Goal: Find contact information: Find contact information

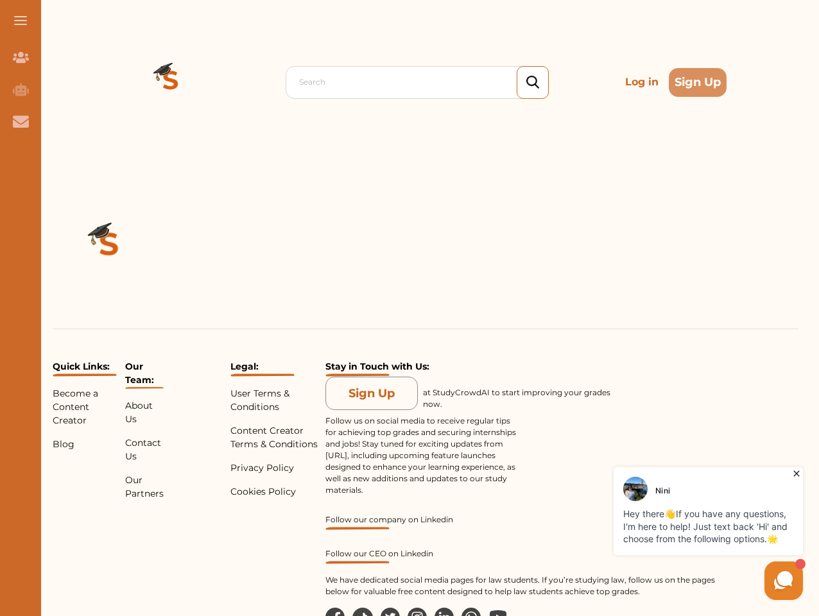
click at [409, 308] on div "Quick Links: Become a Content Creator Blog Our Team: About Us Contact Us Our Pa…" at bounding box center [425, 430] width 787 height 532
click at [21, 21] on span at bounding box center [20, 20] width 13 height 1
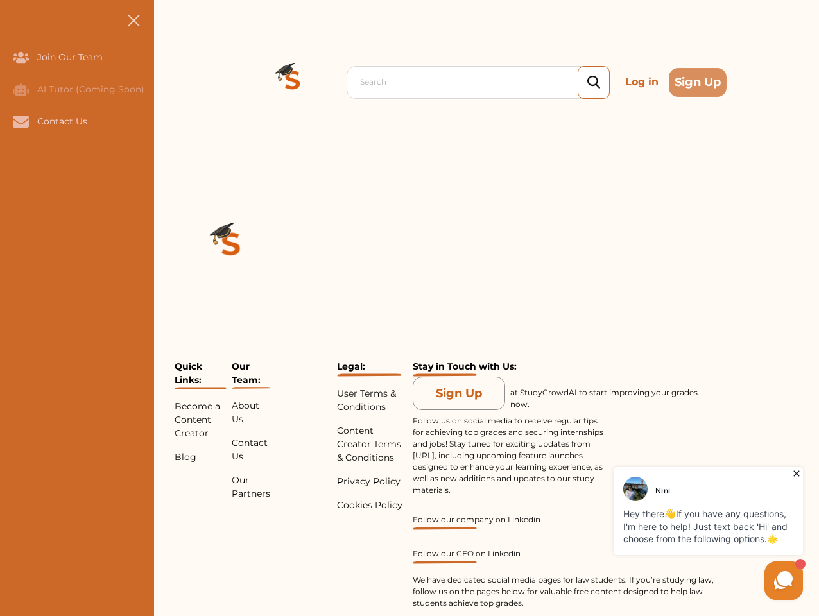
click at [21, 57] on icon "Join Our Team" at bounding box center [21, 57] width 16 height 11
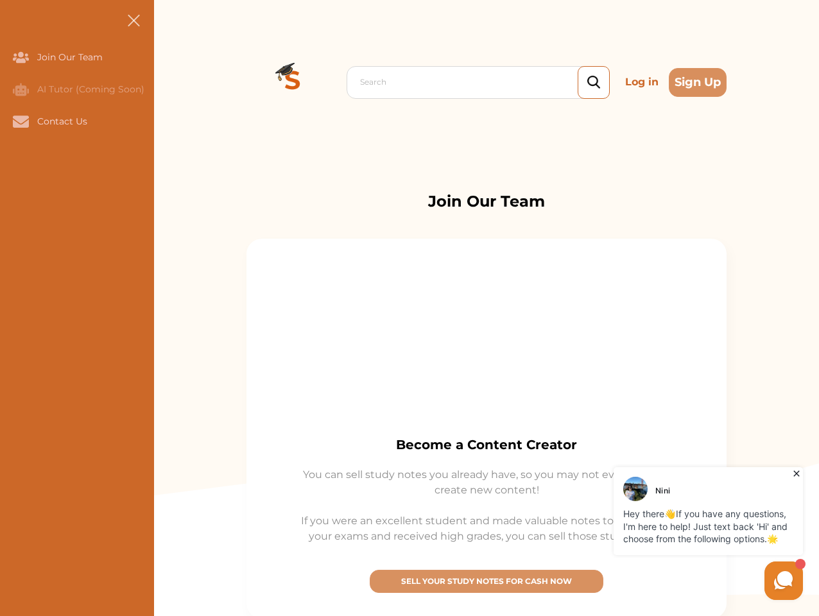
click at [21, 89] on icon "AI Tutor (Coming Soon)" at bounding box center [21, 89] width 16 height 13
click at [21, 121] on icon "Contact Us" at bounding box center [21, 121] width 16 height 12
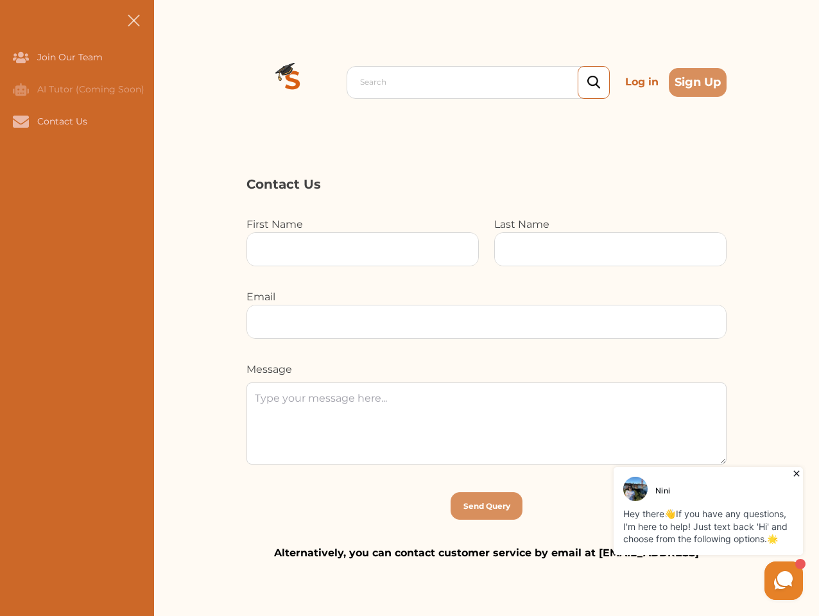
click at [171, 82] on div "Search Log in Sign Up Search Log in Sign Up" at bounding box center [486, 82] width 665 height 164
click at [642, 82] on p "Log in" at bounding box center [642, 82] width 44 height 26
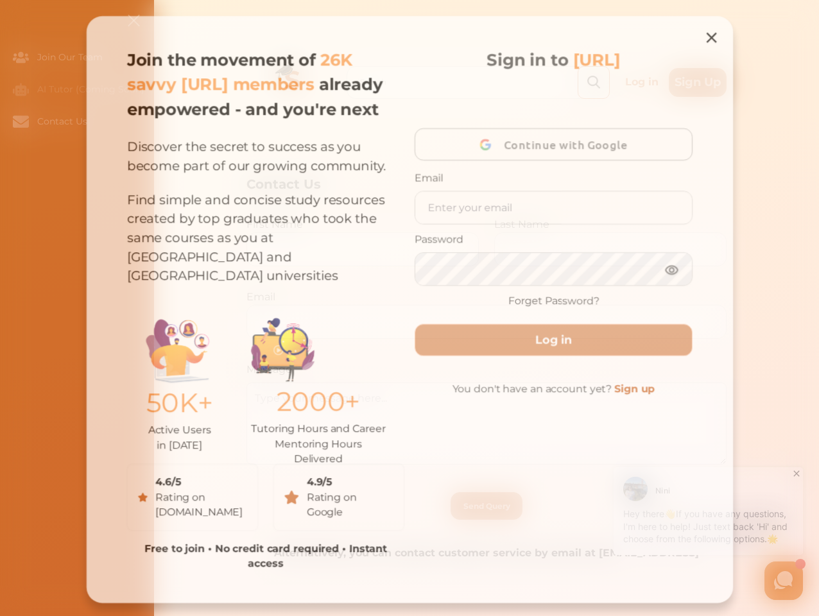
click at [697, 82] on div "Join the movement of 26K savvy [URL] members already empowered - and you're nex…" at bounding box center [409, 309] width 655 height 595
click at [109, 246] on div "Join the movement of 26K savvy [URL] members already empowered - and you're nex…" at bounding box center [409, 309] width 655 height 595
